Goal: Navigation & Orientation: Find specific page/section

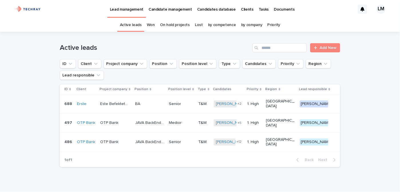
click at [218, 11] on p "Candidates database" at bounding box center [216, 6] width 39 height 12
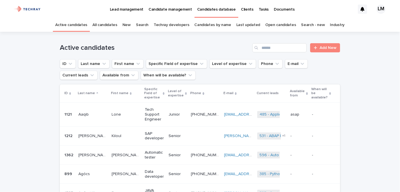
click at [129, 23] on link "New" at bounding box center [126, 24] width 8 height 13
